Goal: Task Accomplishment & Management: Use online tool/utility

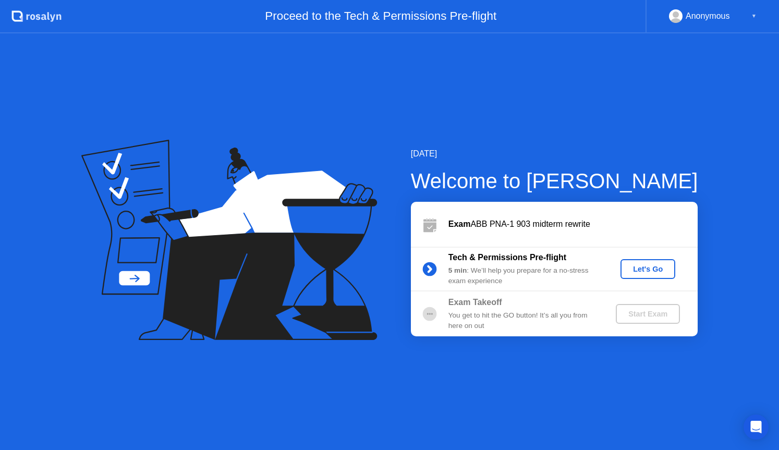
click at [654, 268] on div "Let's Go" at bounding box center [647, 269] width 46 height 8
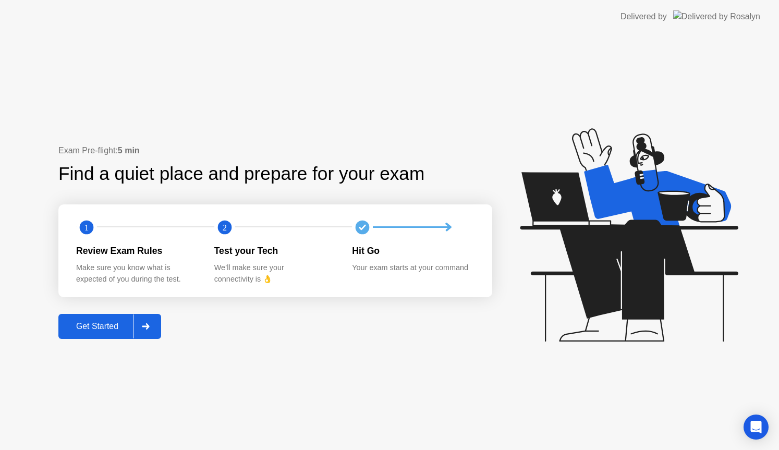
click at [89, 328] on div "Get Started" at bounding box center [96, 326] width 71 height 9
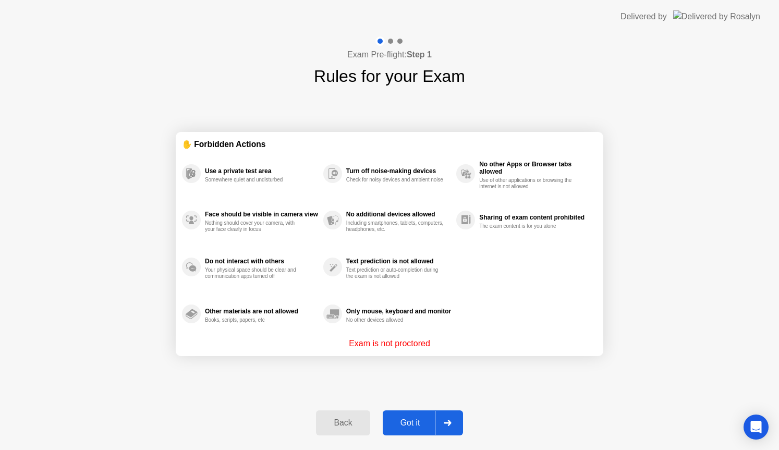
click at [412, 425] on div "Got it" at bounding box center [410, 422] width 49 height 9
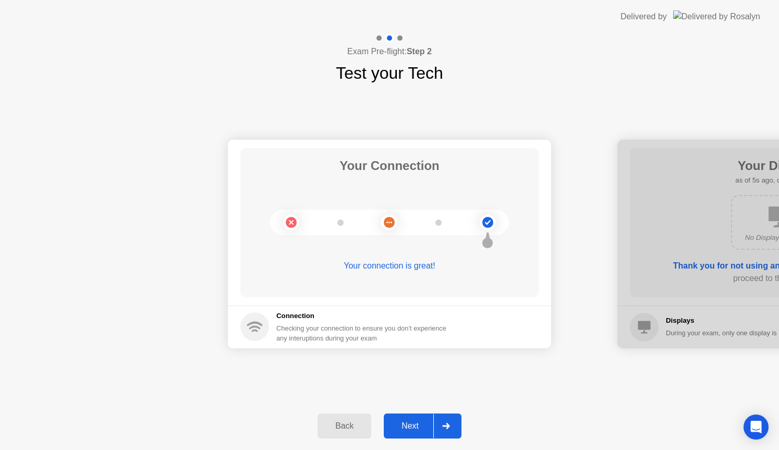
click at [532, 389] on div "Your Connection Your connection is great! Connection Checking your connection t…" at bounding box center [389, 243] width 779 height 316
click at [418, 423] on div "Next" at bounding box center [410, 425] width 46 height 9
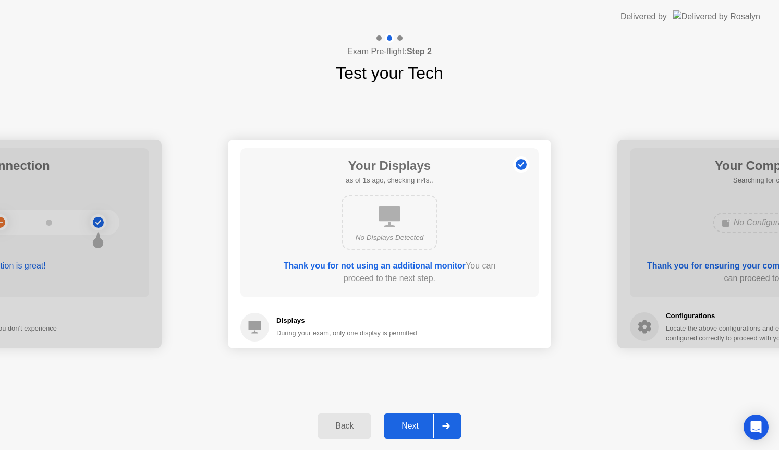
click at [418, 423] on div "Next" at bounding box center [410, 425] width 46 height 9
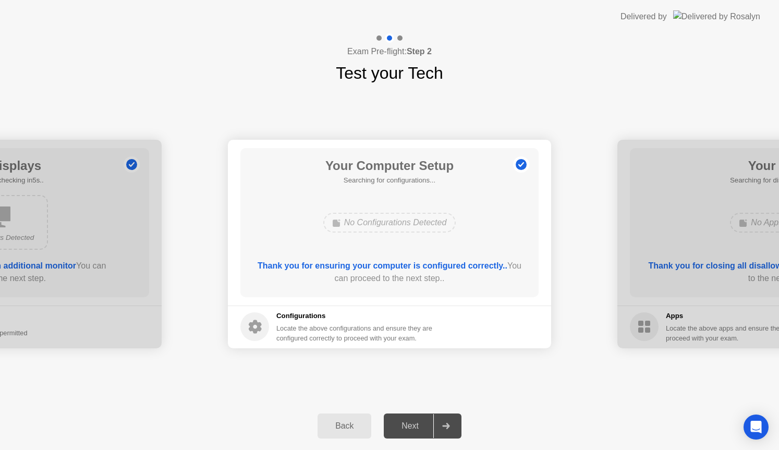
click at [418, 423] on div "Next" at bounding box center [410, 425] width 46 height 9
click at [432, 426] on div "Next" at bounding box center [410, 425] width 46 height 9
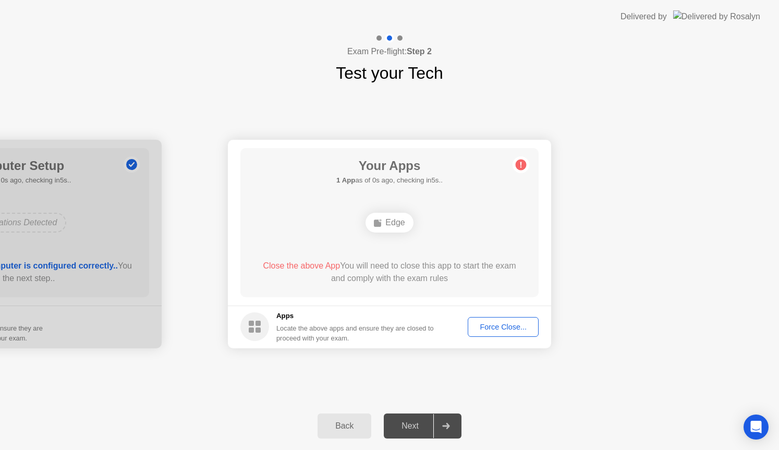
click at [501, 327] on div "Force Close..." at bounding box center [503, 327] width 64 height 8
click at [507, 325] on div "Force Close..." at bounding box center [503, 327] width 64 height 8
click at [509, 325] on div "Force Close..." at bounding box center [503, 327] width 64 height 8
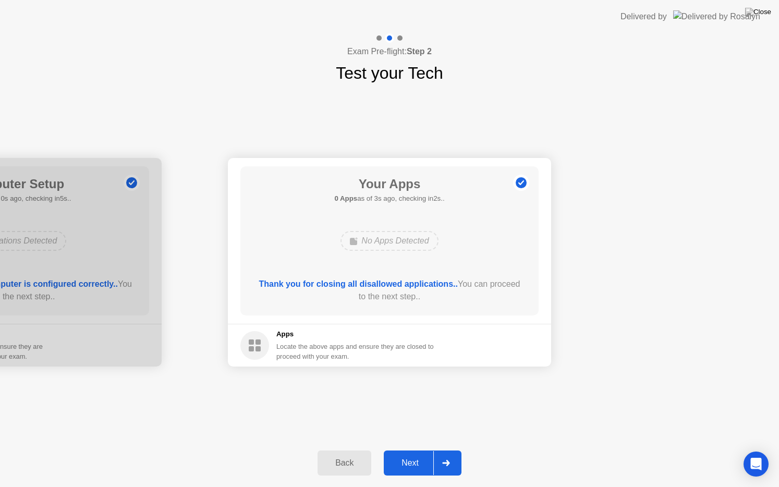
click at [412, 449] on div "Next" at bounding box center [410, 462] width 46 height 9
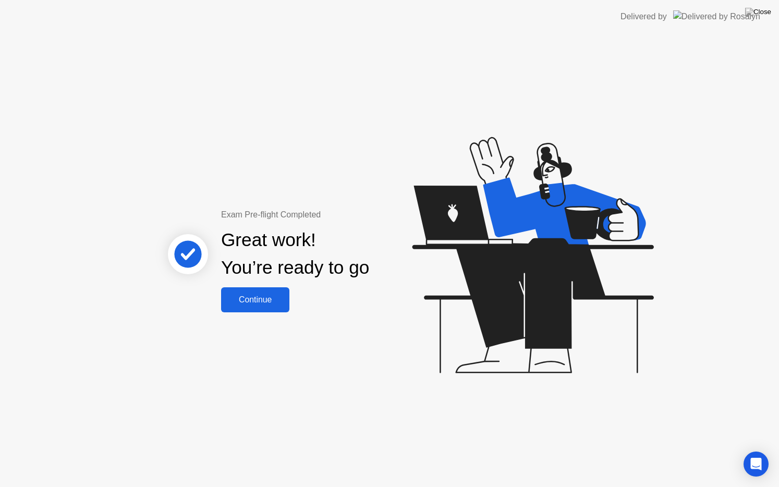
click at [265, 290] on button "Continue" at bounding box center [255, 299] width 68 height 25
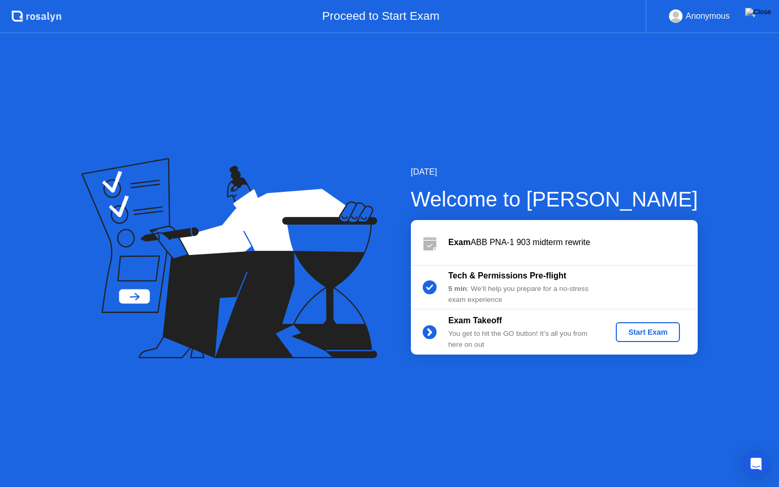
click at [637, 328] on div "Start Exam" at bounding box center [648, 332] width 56 height 8
